Goal: Task Accomplishment & Management: Complete application form

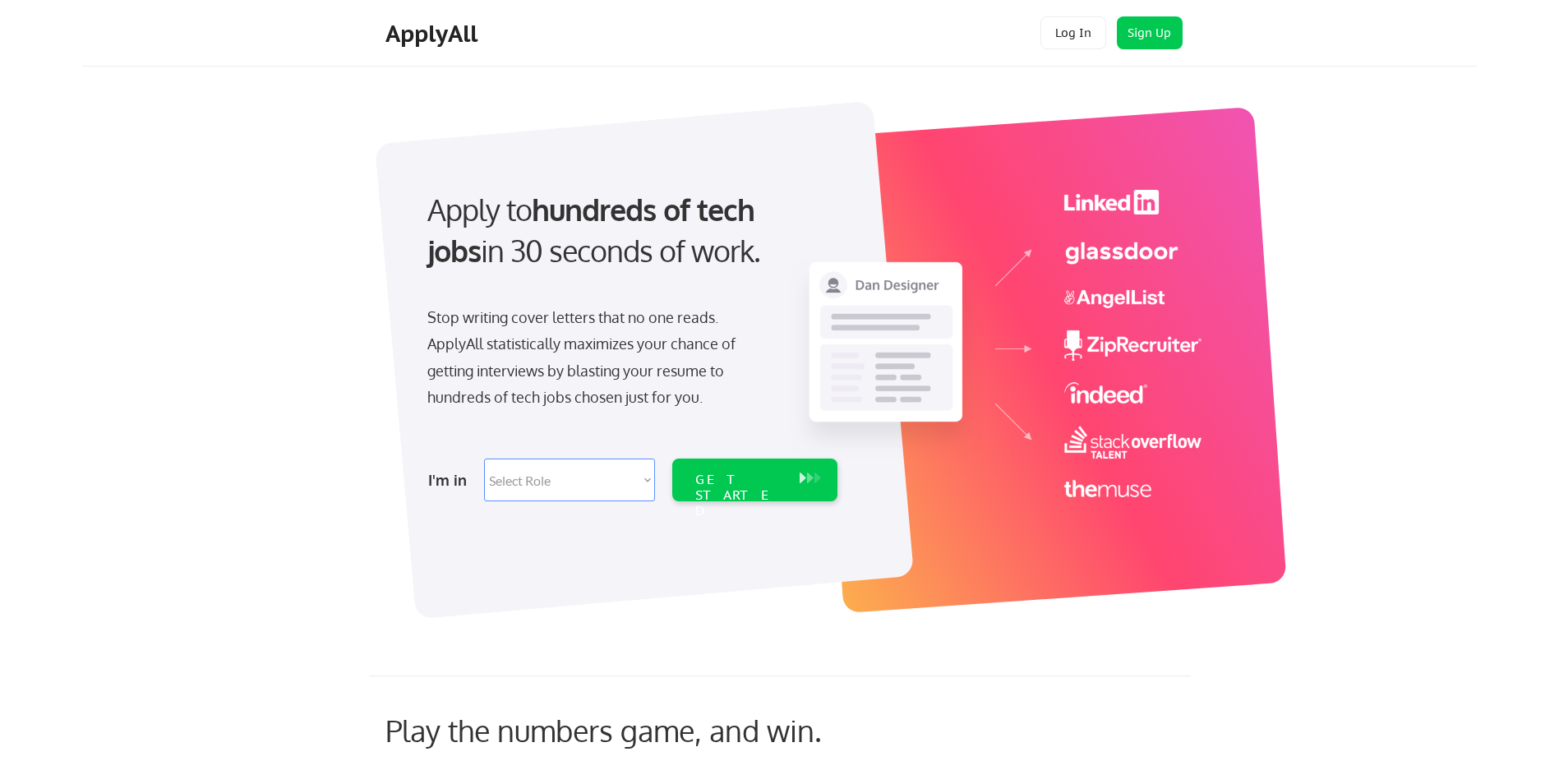
click at [641, 485] on select "Select Role Software Engineering Product Management Customer Success Sales UI/U…" at bounding box center [570, 480] width 171 height 43
select select ""hr_recruiting""
click at [484, 458] on select "Select Role Software Engineering Product Management Customer Success Sales UI/U…" at bounding box center [570, 480] width 171 height 43
select select ""hr_recruiting""
click at [702, 480] on div "GET STARTED" at bounding box center [739, 495] width 88 height 48
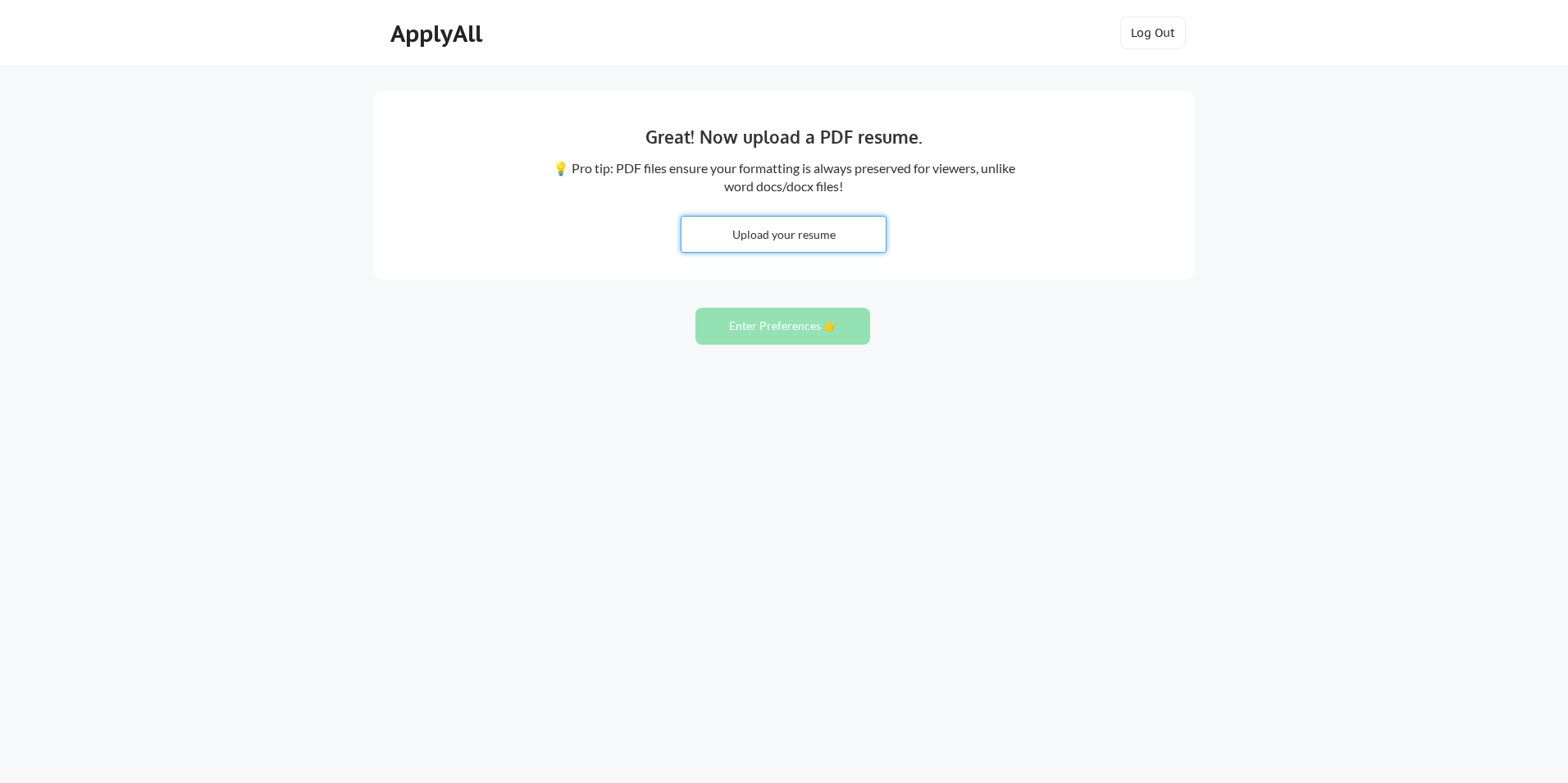
click at [805, 236] on input "file" at bounding box center [784, 234] width 204 height 35
type input "C:\fakepath\JToigin_CV.doc"
click at [770, 327] on button "Enter Preferences 👉" at bounding box center [783, 326] width 175 height 37
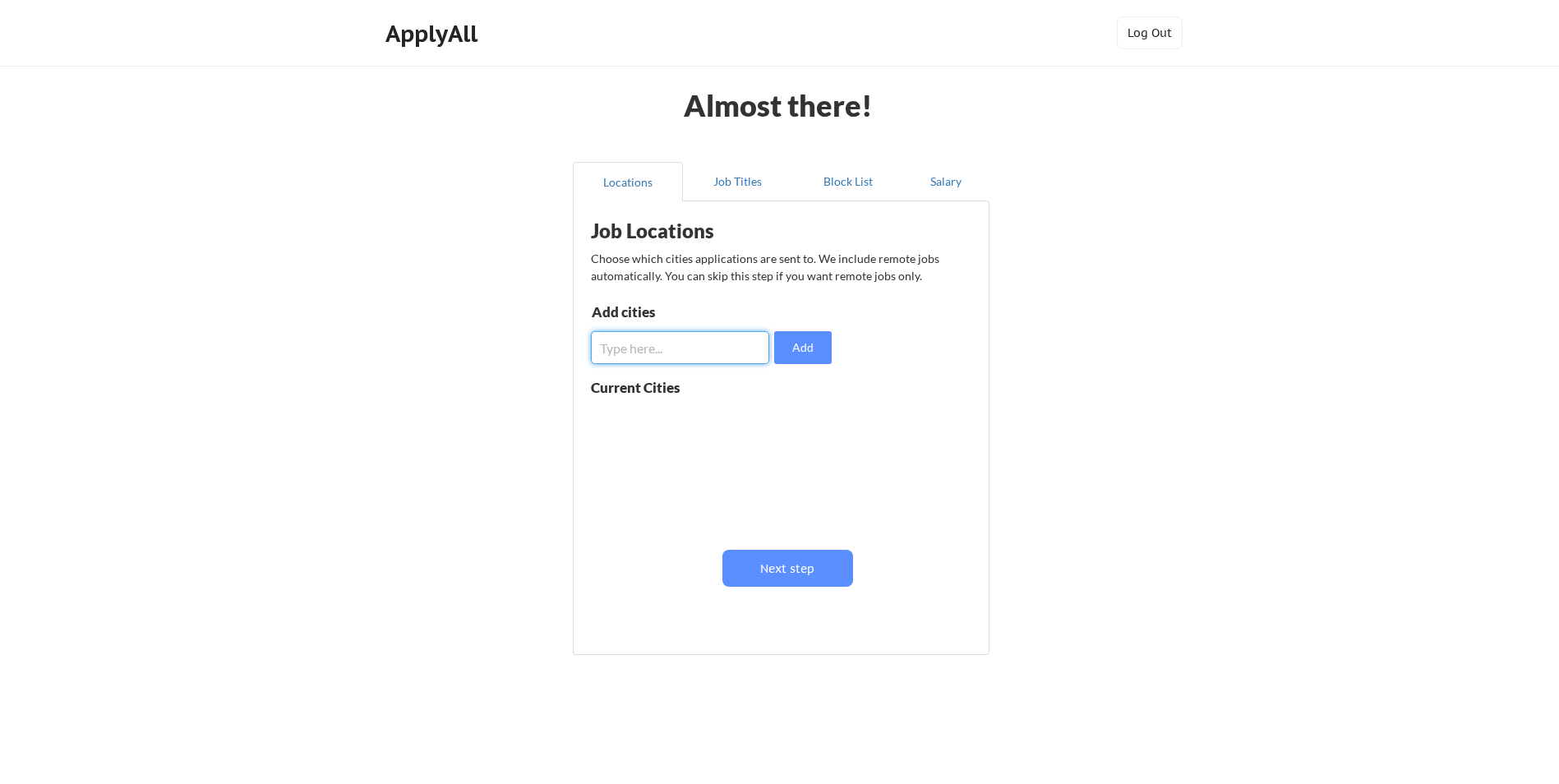
click at [737, 351] on input "input" at bounding box center [680, 347] width 179 height 33
click at [786, 574] on button "Next step" at bounding box center [788, 568] width 130 height 37
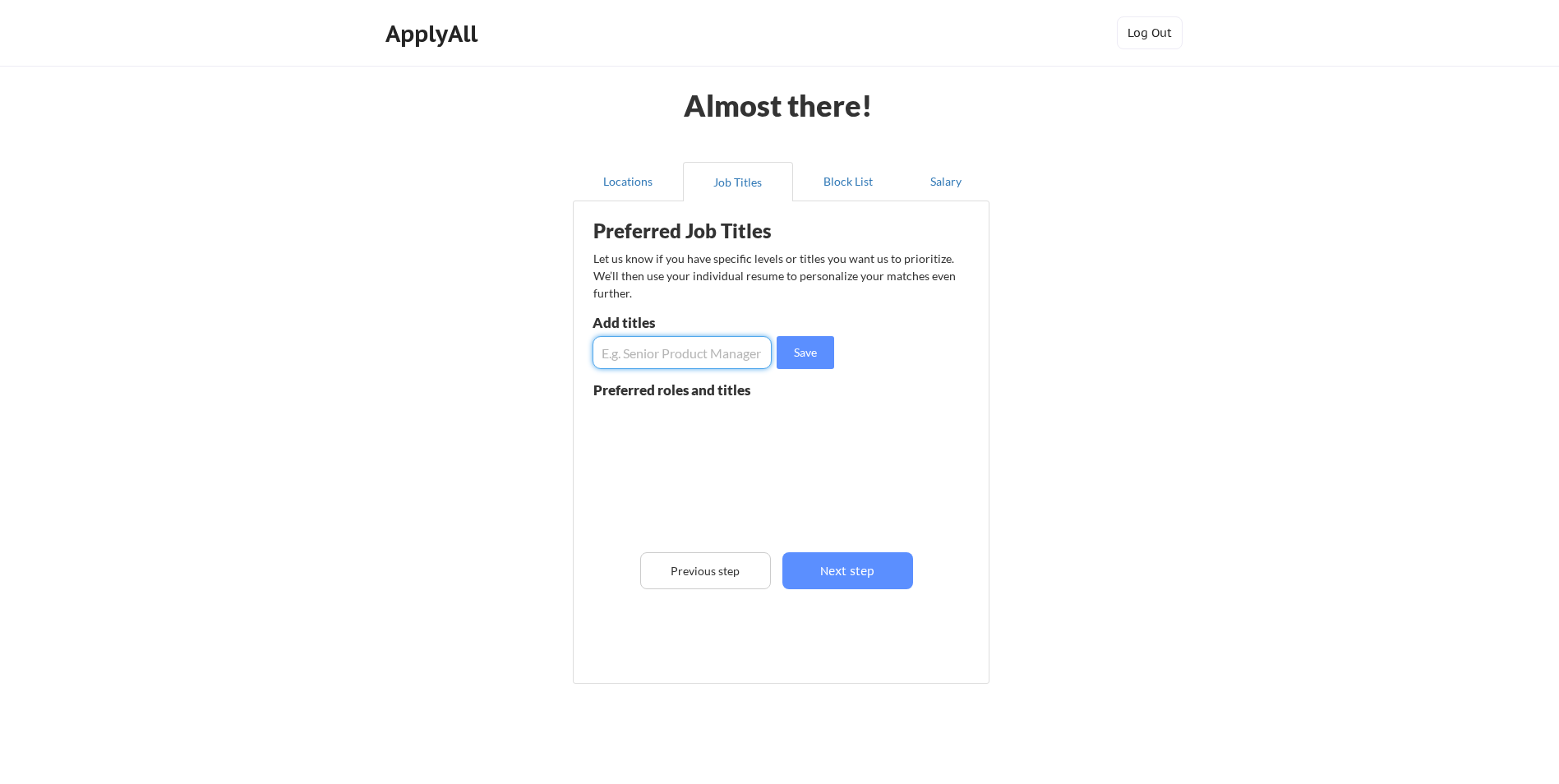
click at [706, 343] on input "input" at bounding box center [682, 352] width 180 height 33
click at [623, 174] on button "Locations" at bounding box center [628, 181] width 110 height 40
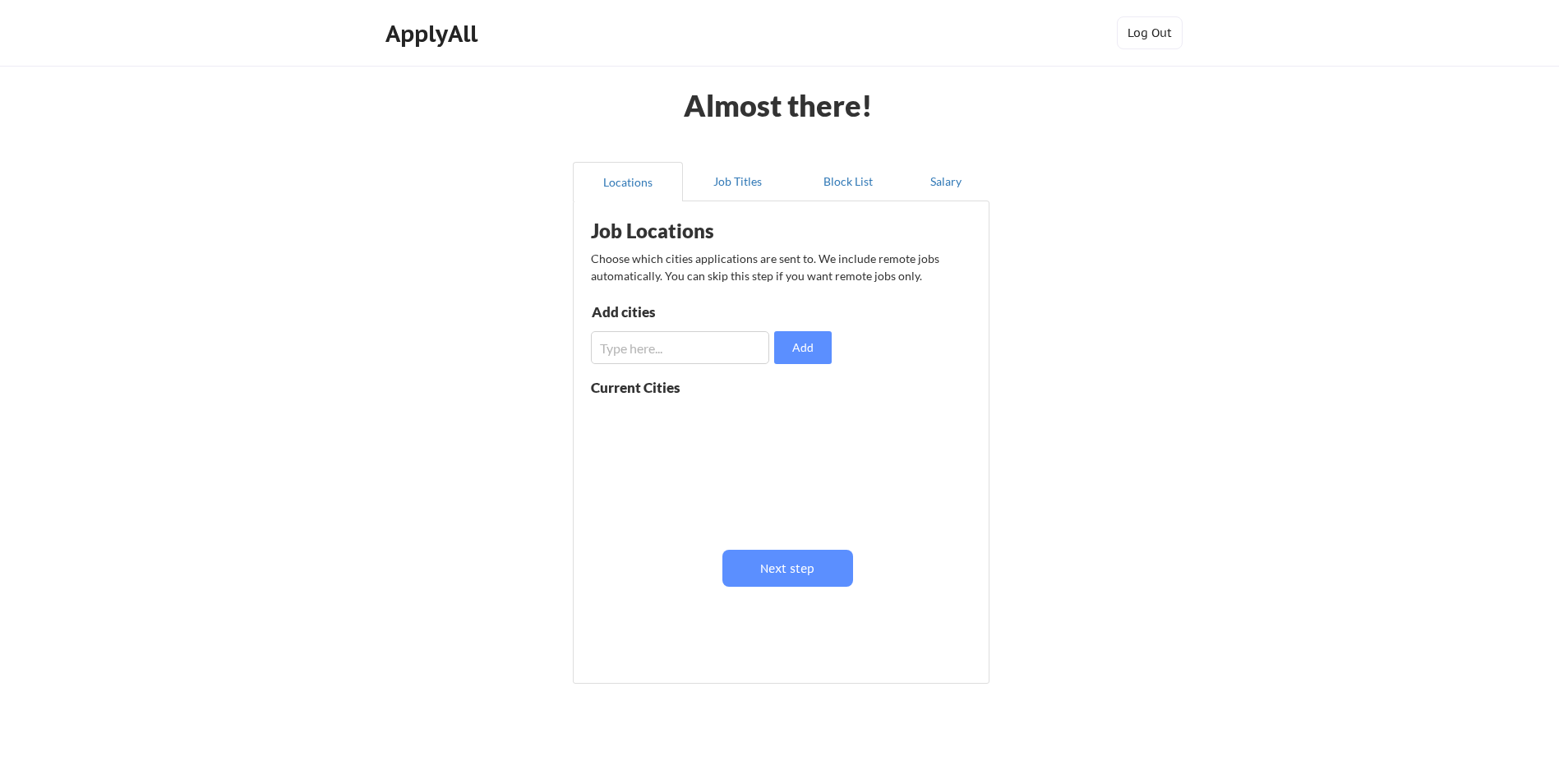
click at [697, 346] on input "input" at bounding box center [680, 347] width 179 height 33
type input "Papua New Guinea"
click at [803, 353] on button "Add" at bounding box center [803, 347] width 57 height 33
click at [783, 569] on button "Next step" at bounding box center [788, 568] width 130 height 37
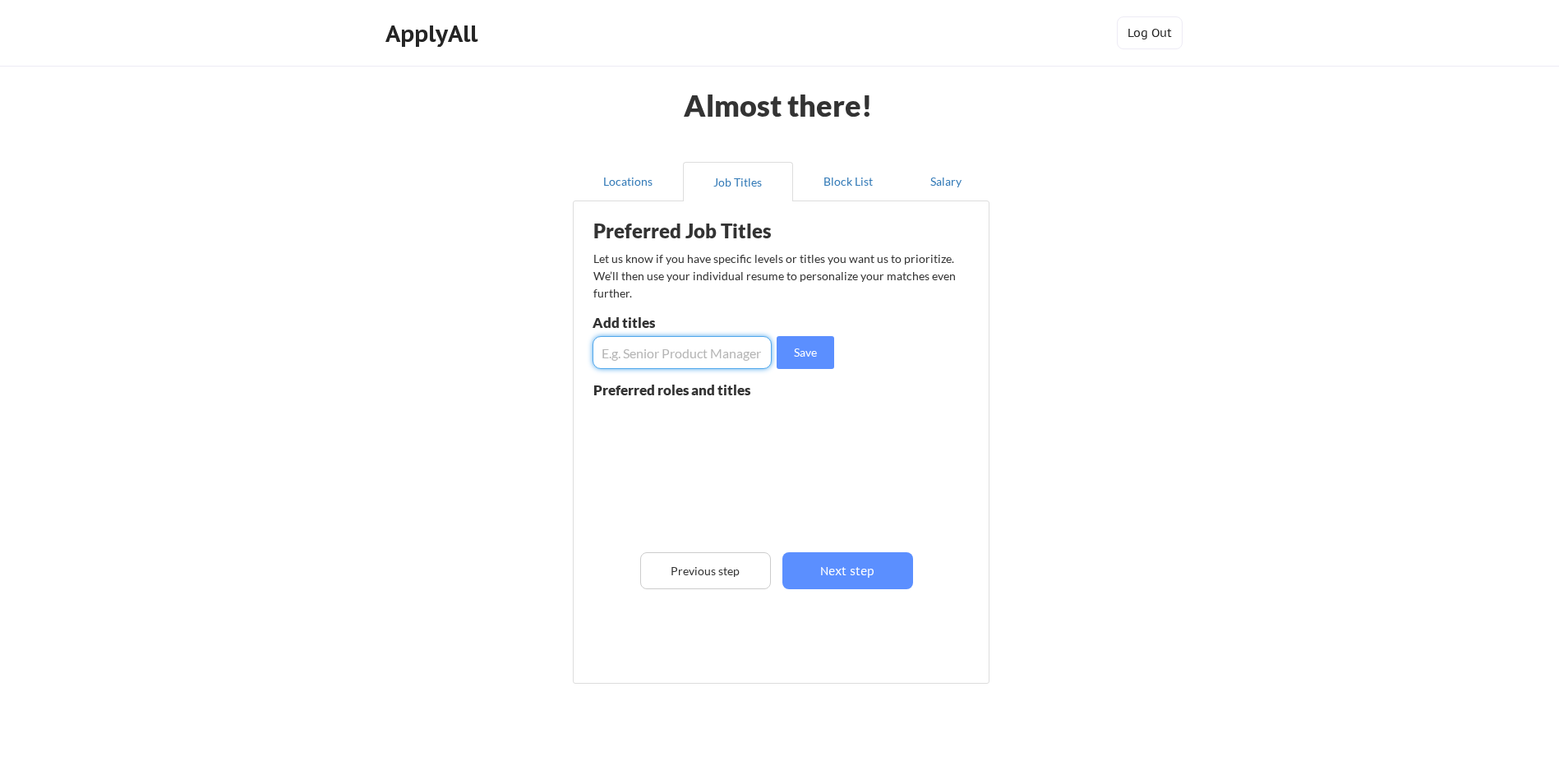
click at [692, 351] on input "input" at bounding box center [682, 352] width 180 height 33
click at [831, 169] on button "Block List" at bounding box center [848, 181] width 110 height 40
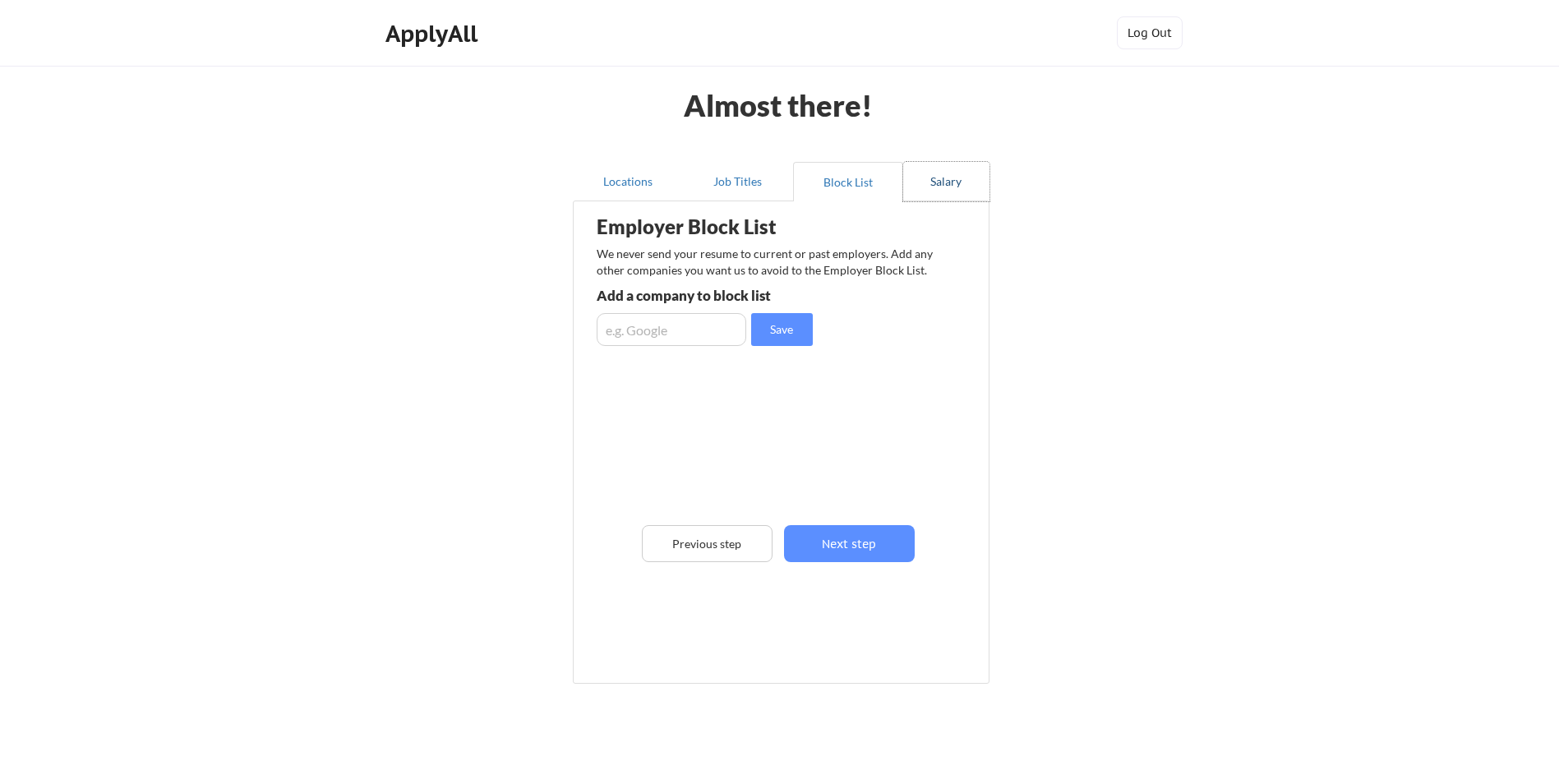
click at [939, 183] on button "Salary" at bounding box center [946, 181] width 86 height 40
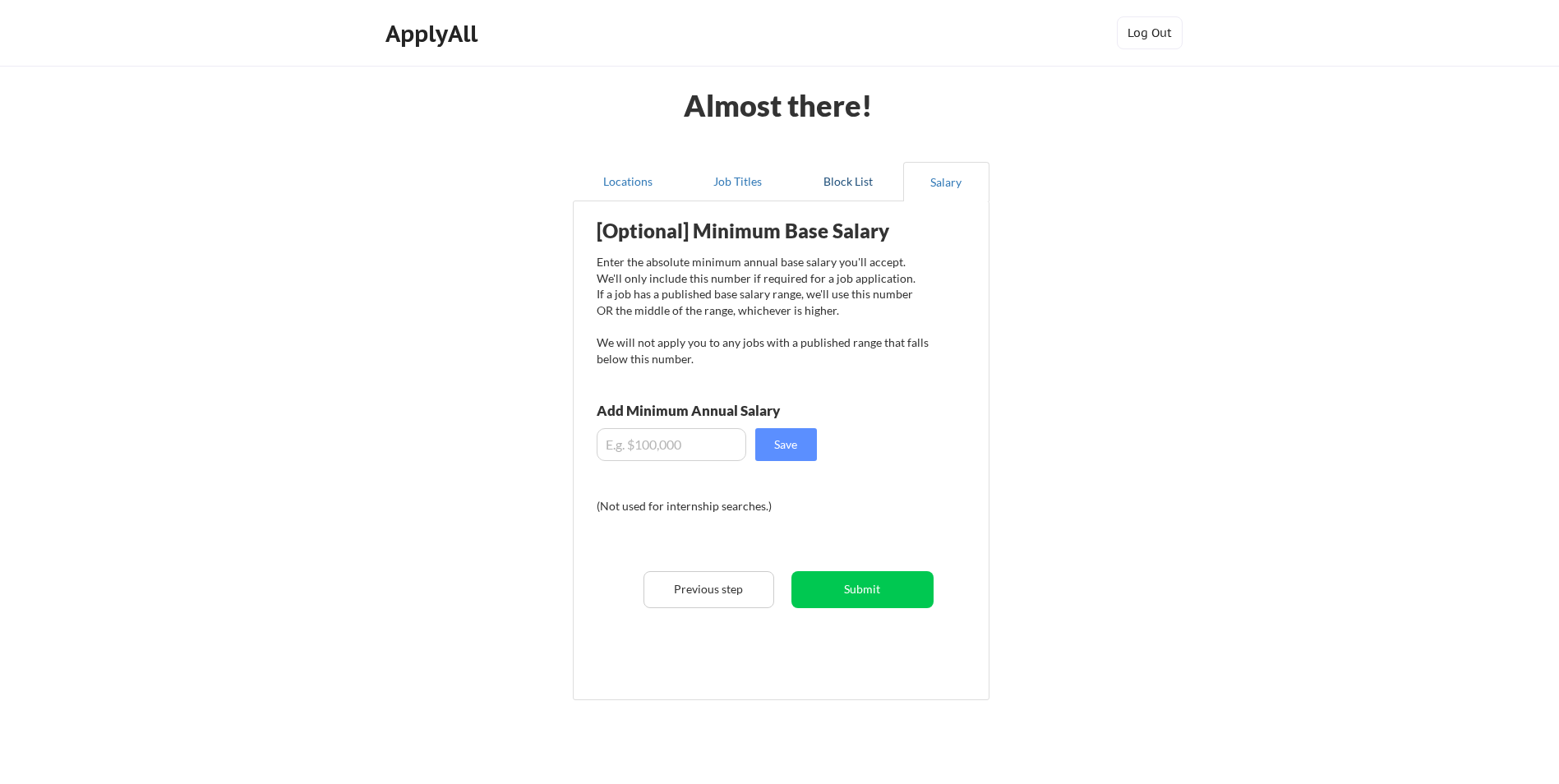
click at [863, 182] on button "Block List" at bounding box center [848, 181] width 110 height 40
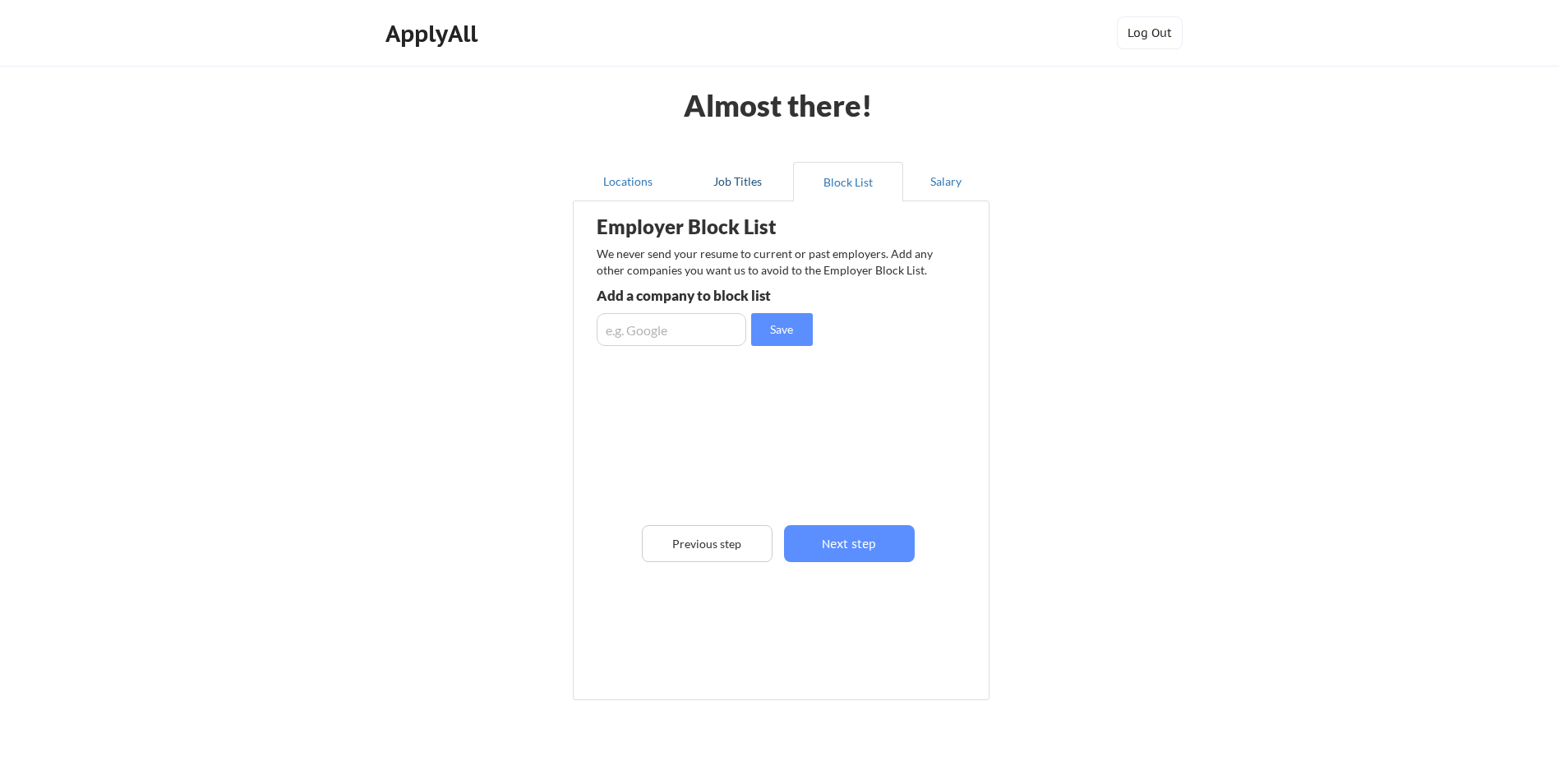
click at [746, 177] on button "Job Titles" at bounding box center [738, 181] width 110 height 40
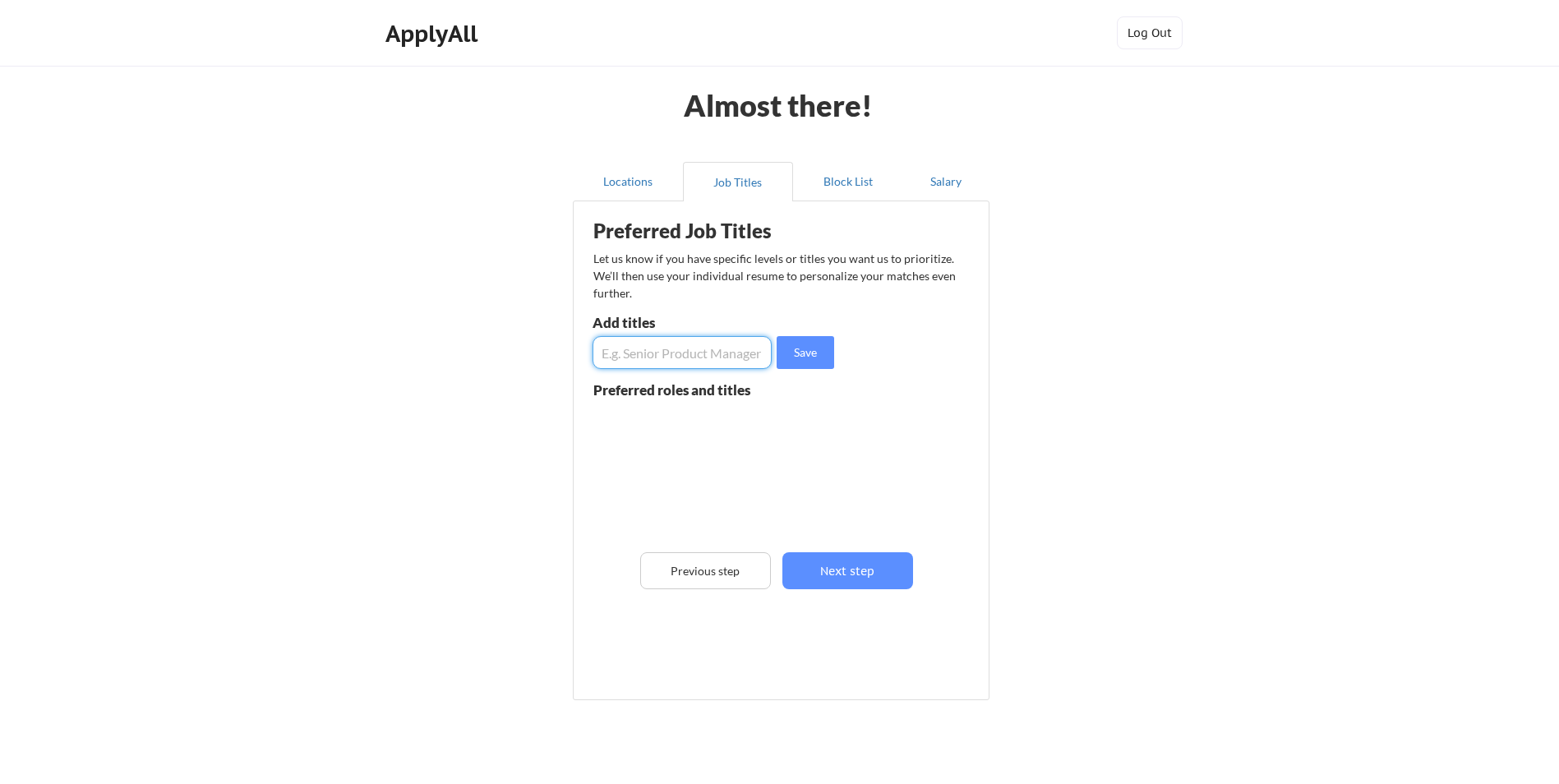
click at [699, 354] on input "input" at bounding box center [682, 352] width 180 height 33
type input "Administrator"
click at [794, 355] on button "Save" at bounding box center [805, 352] width 57 height 33
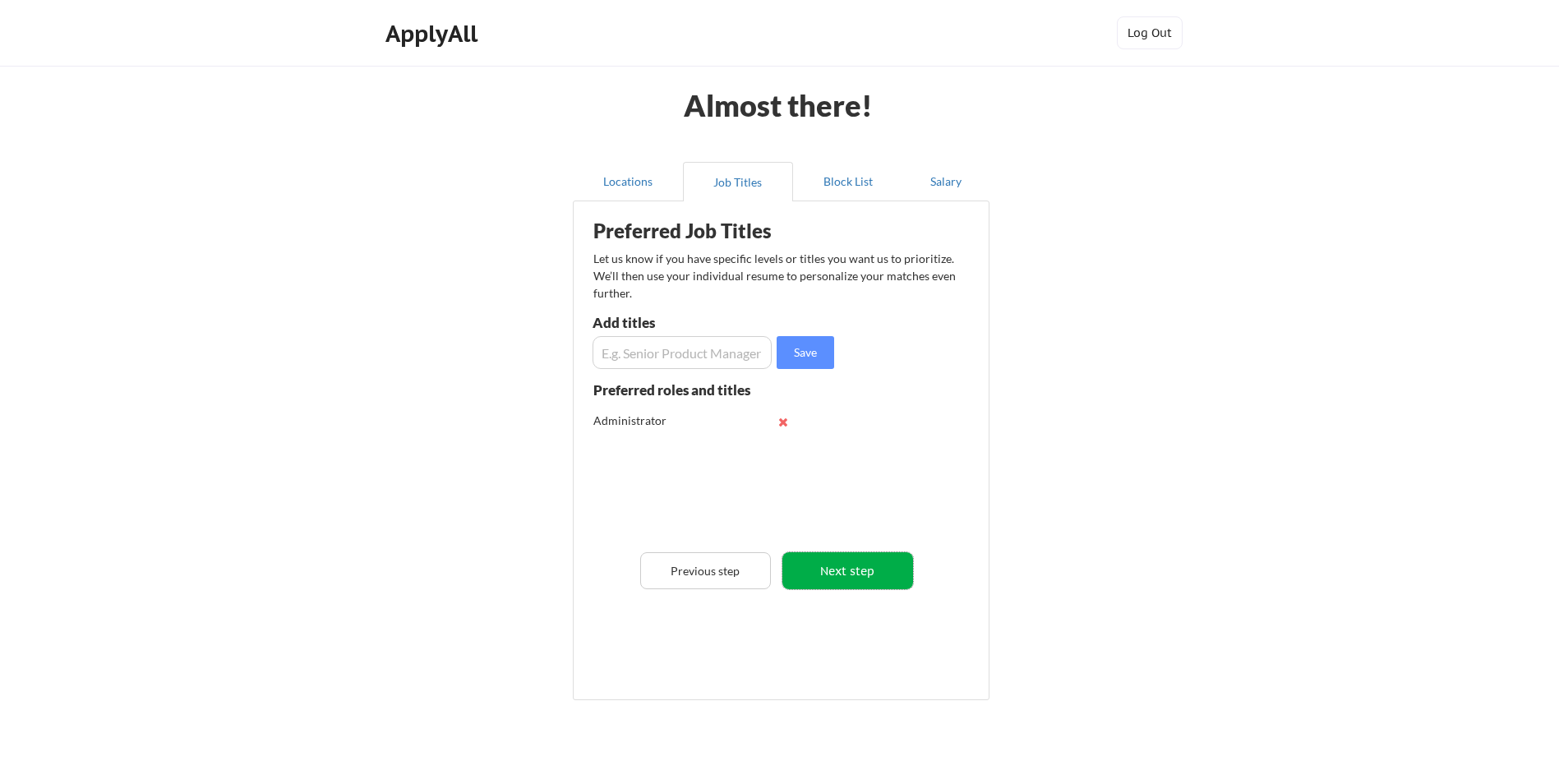
click at [822, 580] on button "Next step" at bounding box center [848, 570] width 130 height 37
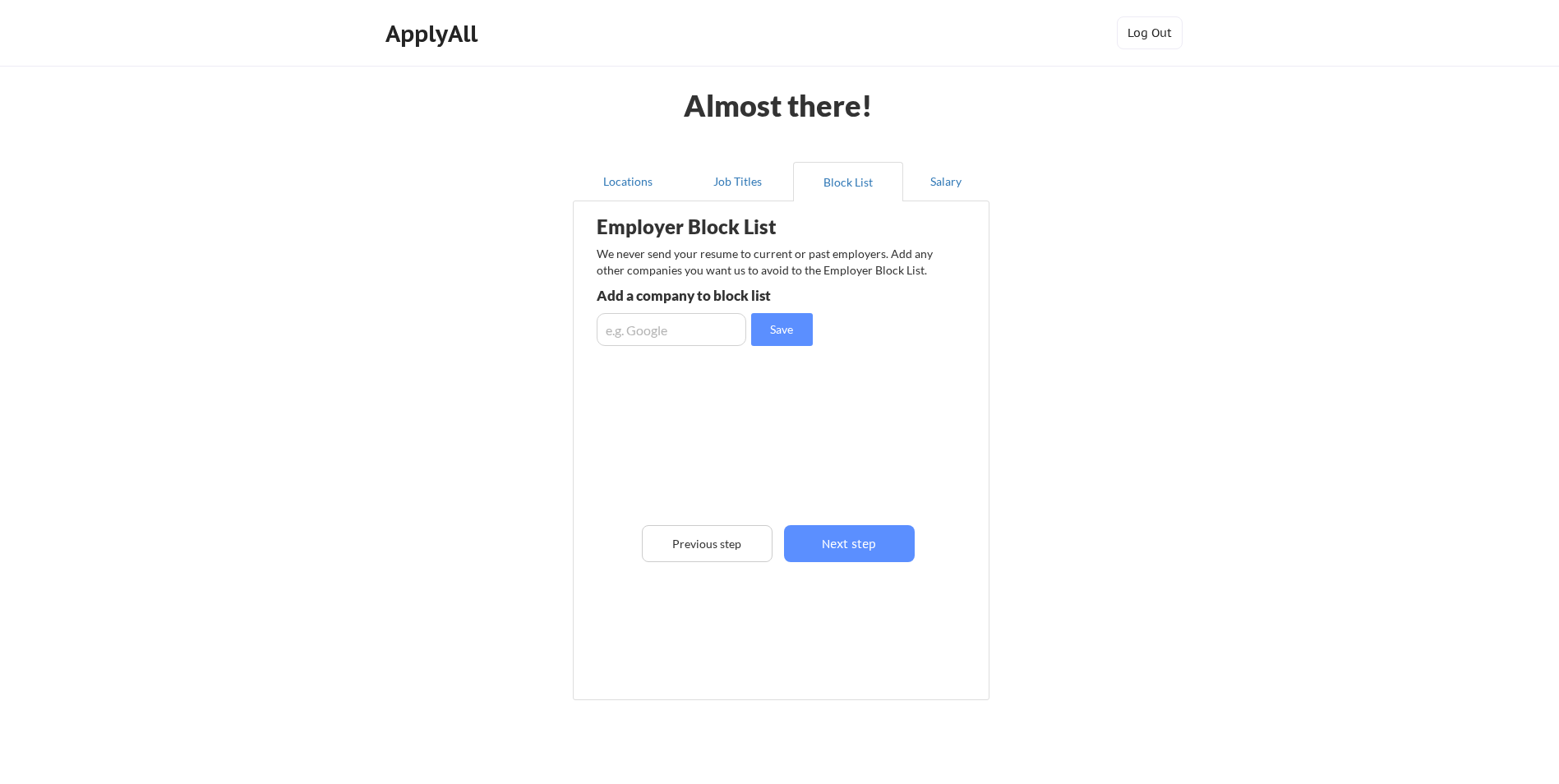
click at [716, 335] on input "input" at bounding box center [672, 329] width 150 height 33
drag, startPoint x: 713, startPoint y: 327, endPoint x: 555, endPoint y: 331, distance: 158.1
click at [556, 330] on div "Almost there! Locations Job Titles Block List Salary Employer Block List We nev…" at bounding box center [779, 425] width 1559 height 850
type input "A"
type input "NBPOL"
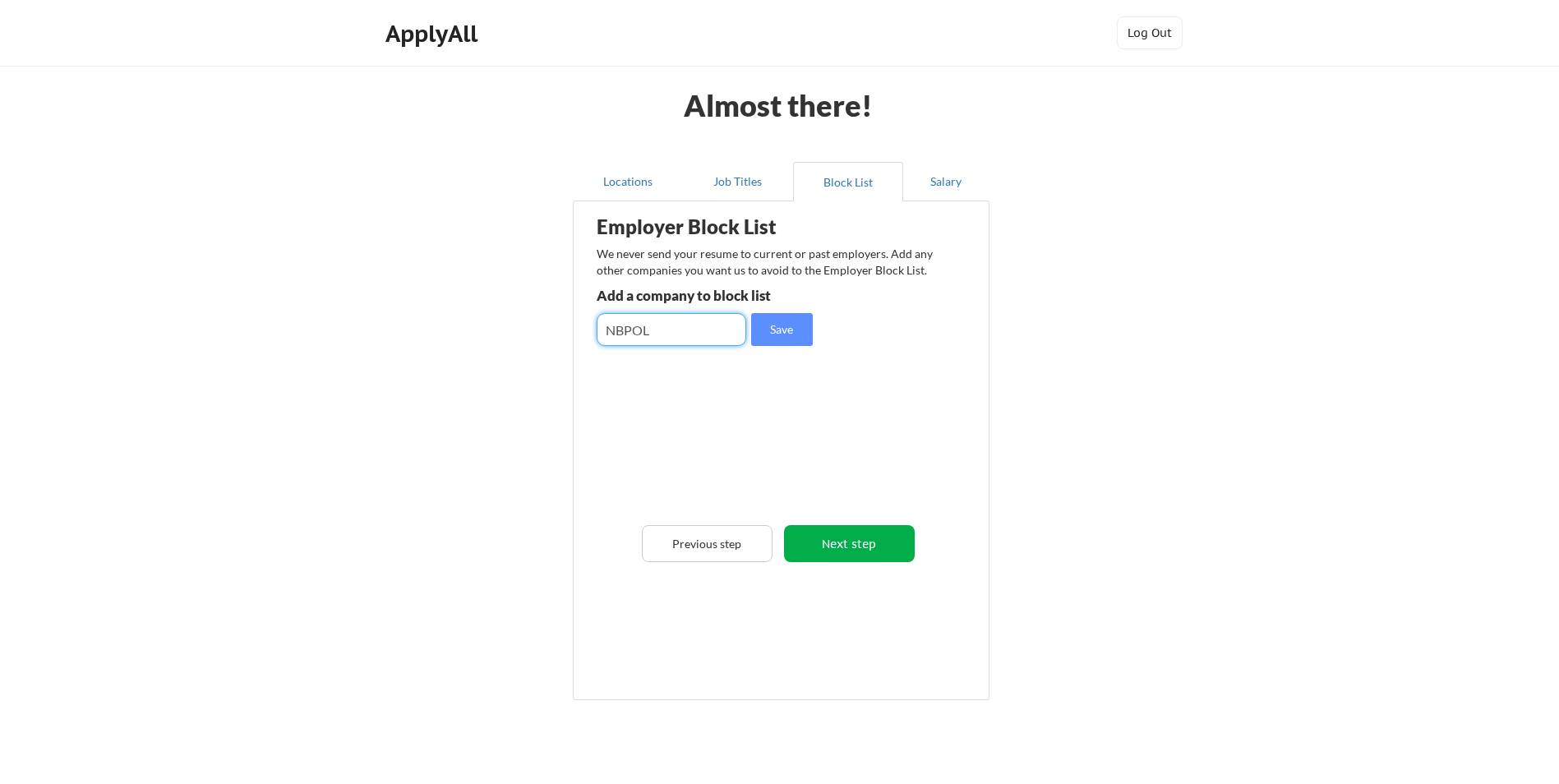
click at [837, 544] on button "Next step" at bounding box center [849, 544] width 130 height 37
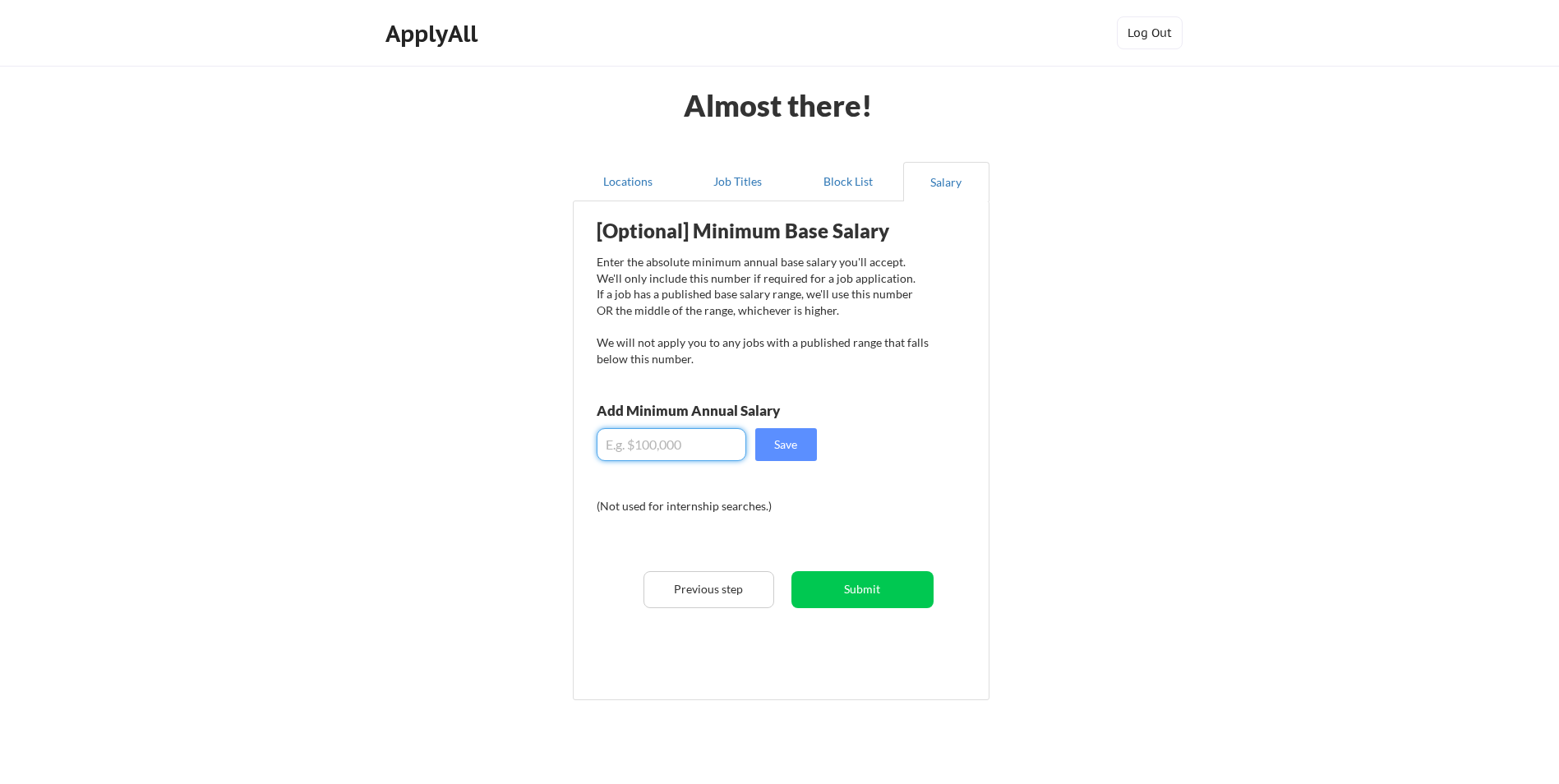
click at [680, 450] on input "input" at bounding box center [672, 443] width 150 height 33
click at [661, 447] on input "input" at bounding box center [672, 443] width 150 height 33
type input "$200,000"
click at [853, 586] on button "Submit" at bounding box center [863, 590] width 143 height 37
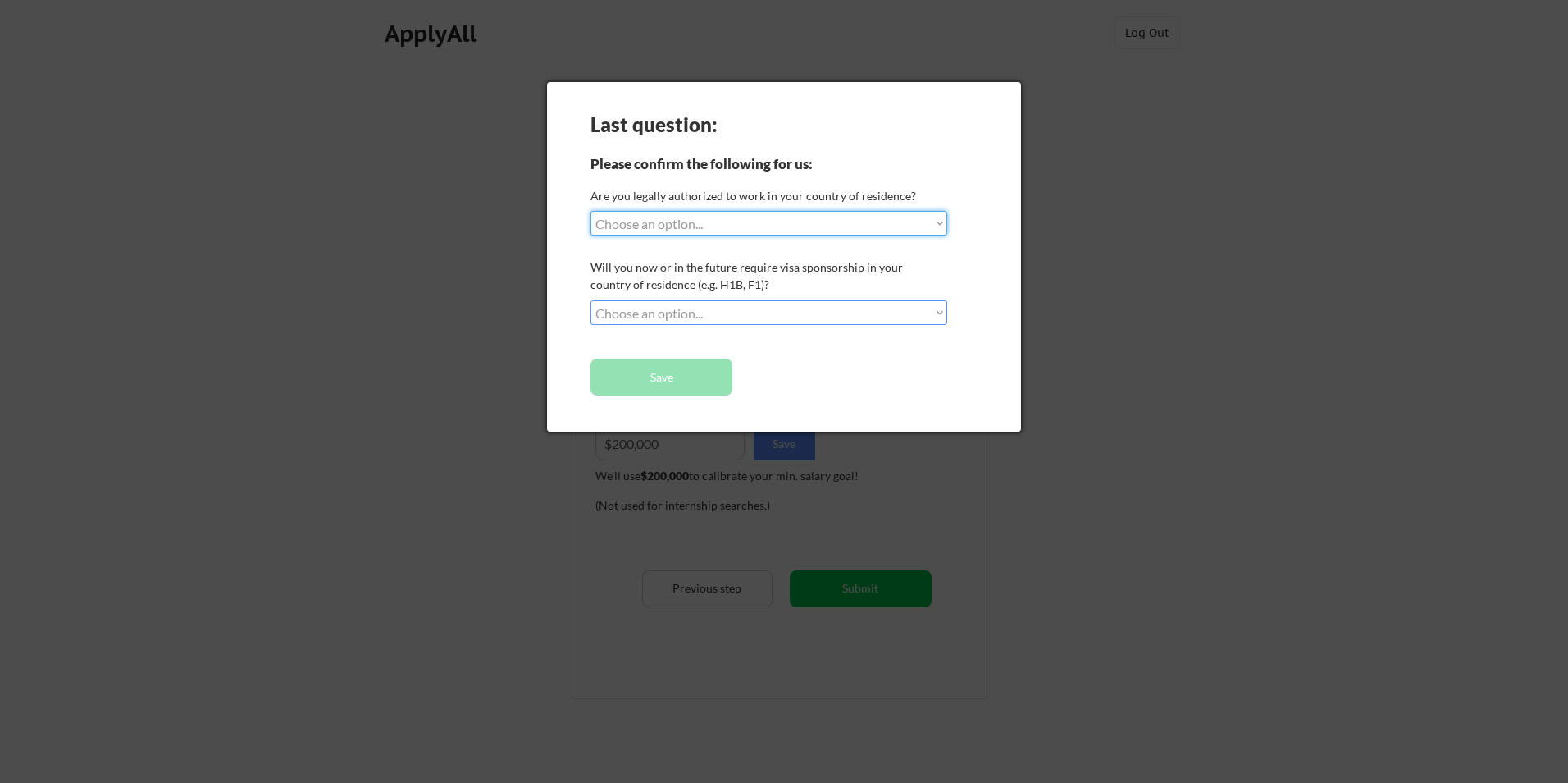
click at [734, 221] on select "Choose an option... Yes, I am a US Citizen Yes, I am a Canadian Citizen Yes, I …" at bounding box center [769, 223] width 357 height 25
select select ""yes__i_am_an_other_permanent_resident""
click at [590, 211] on select "Choose an option... Yes, I am a US Citizen Yes, I am a Canadian Citizen Yes, I …" at bounding box center [769, 223] width 357 height 25
click at [726, 311] on select "Choose an option... No, I will not need sponsorship Yes, I will need sponsorship" at bounding box center [769, 313] width 357 height 25
select select ""yes__i_will_need_sponsorship""
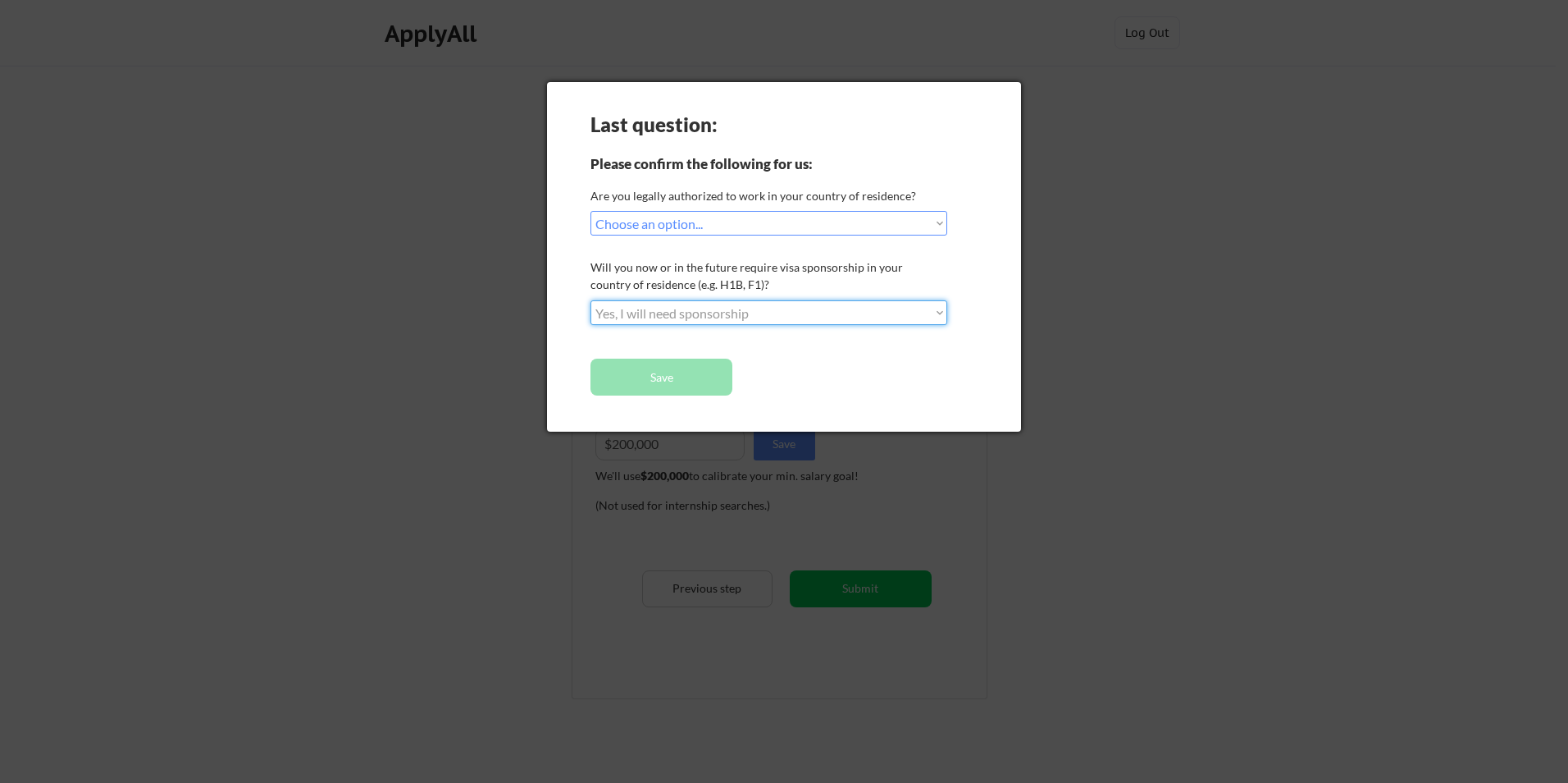
click at [590, 301] on select "Choose an option... No, I will not need sponsorship Yes, I will need sponsorship" at bounding box center [769, 313] width 357 height 25
click at [679, 382] on button "Save" at bounding box center [661, 377] width 142 height 37
click at [682, 377] on button "Save" at bounding box center [661, 377] width 142 height 37
